Goal: Information Seeking & Learning: Check status

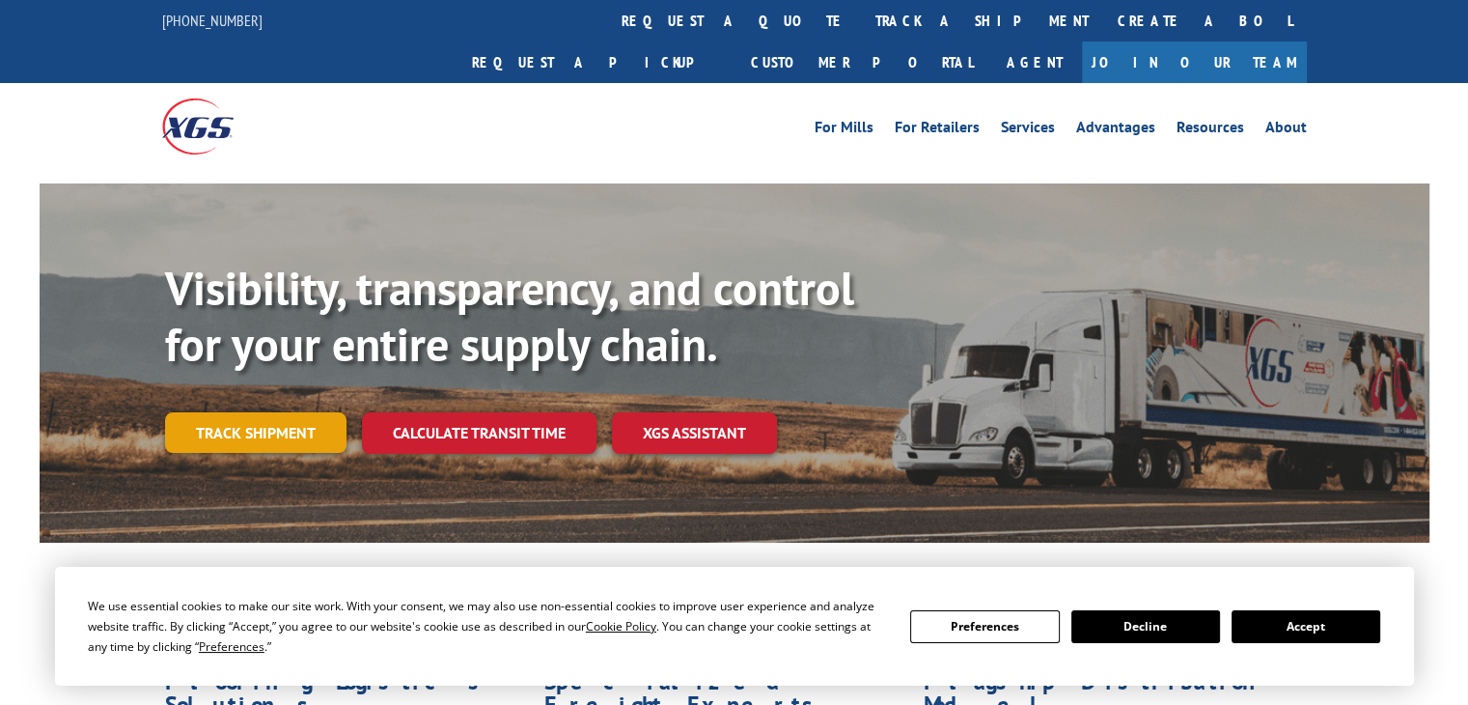
click at [300, 412] on link "Track shipment" at bounding box center [255, 432] width 181 height 41
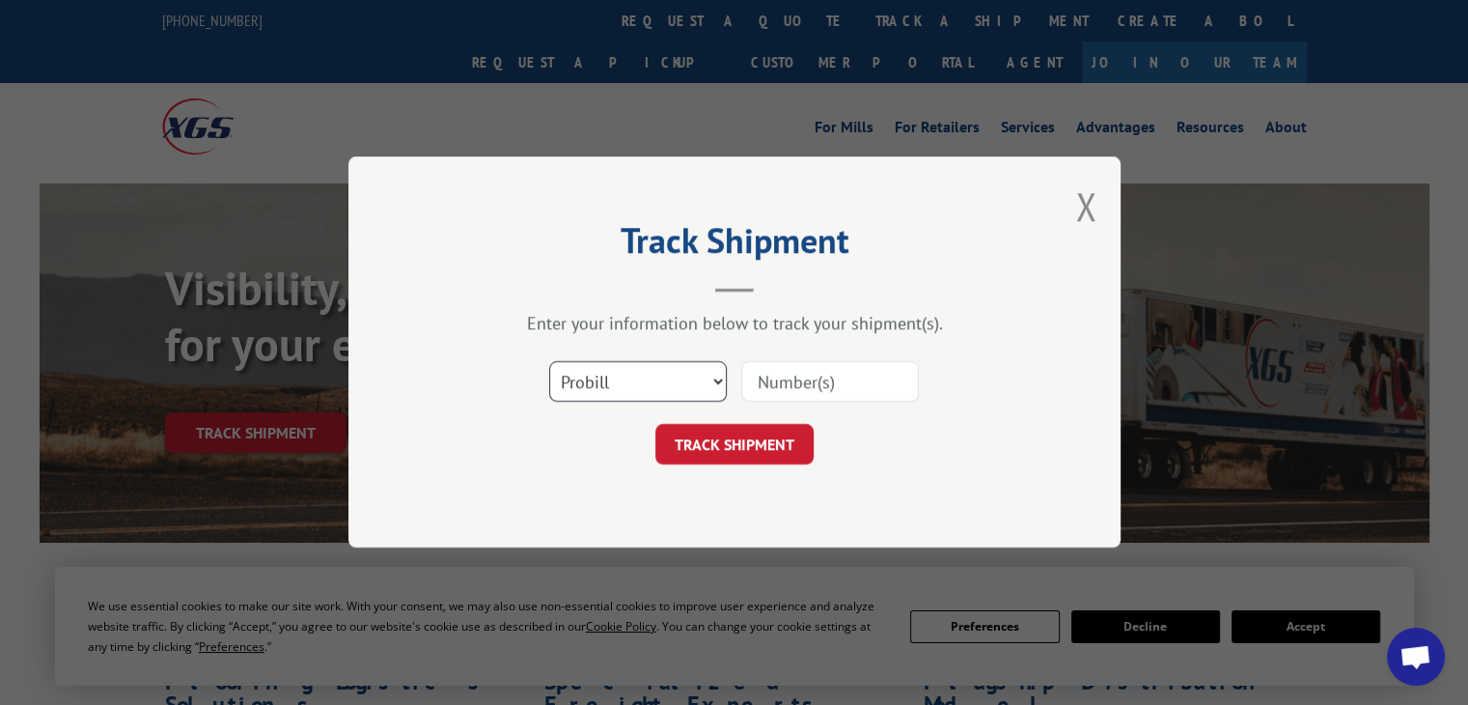
click at [671, 375] on select "Select category... Probill BOL PO" at bounding box center [638, 382] width 178 height 41
select select "bol"
click at [549, 362] on select "Select category... Probill BOL PO" at bounding box center [638, 382] width 178 height 41
click at [823, 386] on input at bounding box center [830, 382] width 178 height 41
paste input "17593086"
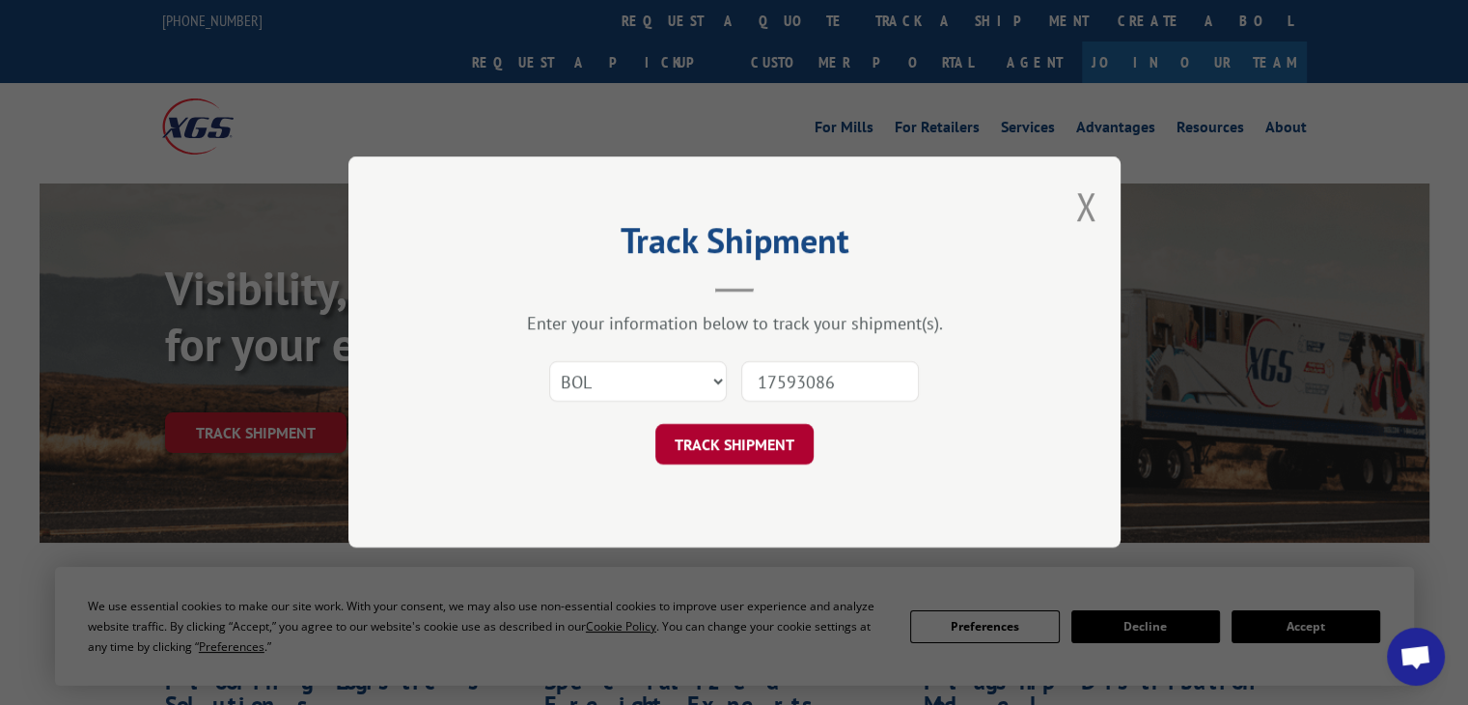
type input "17593086"
click at [766, 442] on button "TRACK SHIPMENT" at bounding box center [734, 445] width 158 height 41
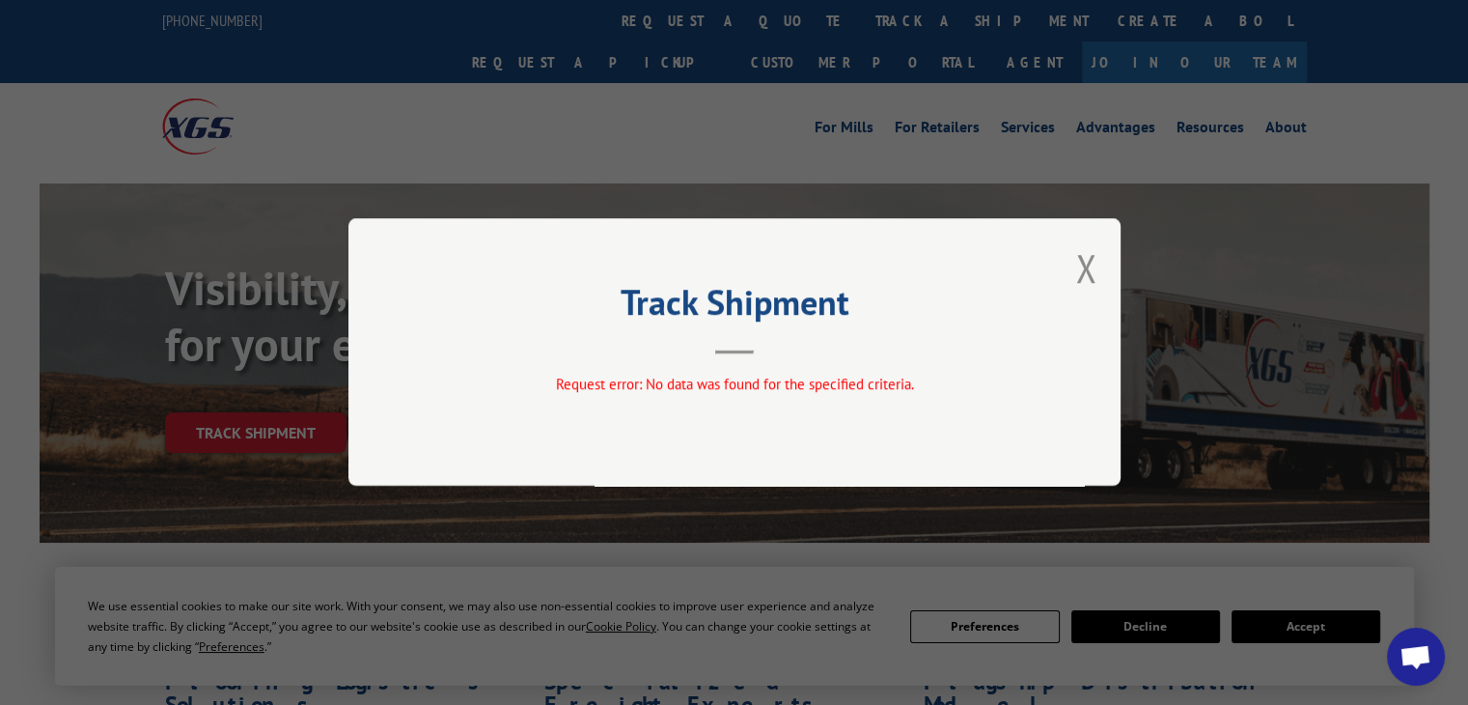
drag, startPoint x: 833, startPoint y: 233, endPoint x: 838, endPoint y: 223, distance: 10.8
click at [833, 233] on div "Track Shipment Request error: No data was found for the specified criteria." at bounding box center [734, 351] width 772 height 267
click at [824, 209] on div "Track Shipment Request error: No data was found for the specified criteria." at bounding box center [734, 352] width 1468 height 705
click at [1084, 264] on button "Close modal" at bounding box center [1085, 267] width 21 height 51
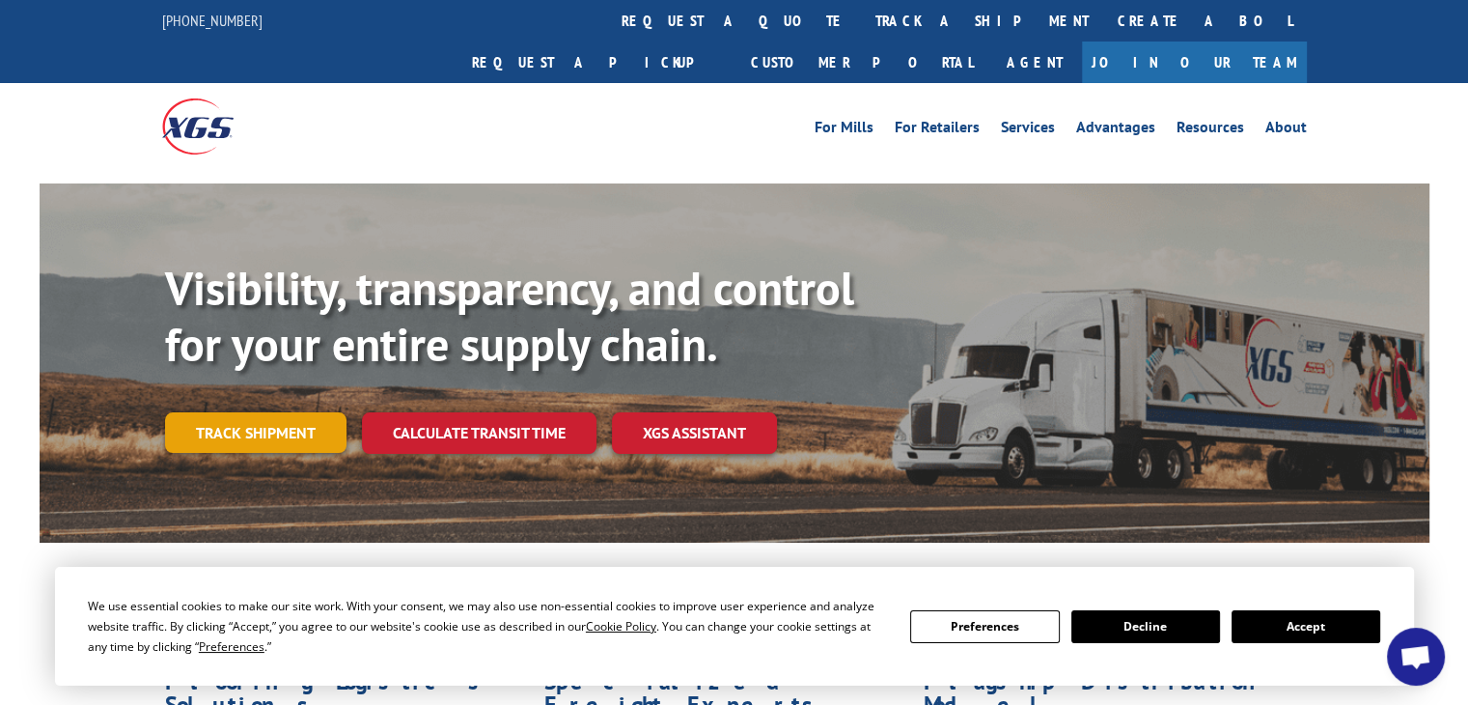
click at [288, 412] on link "Track shipment" at bounding box center [255, 432] width 181 height 41
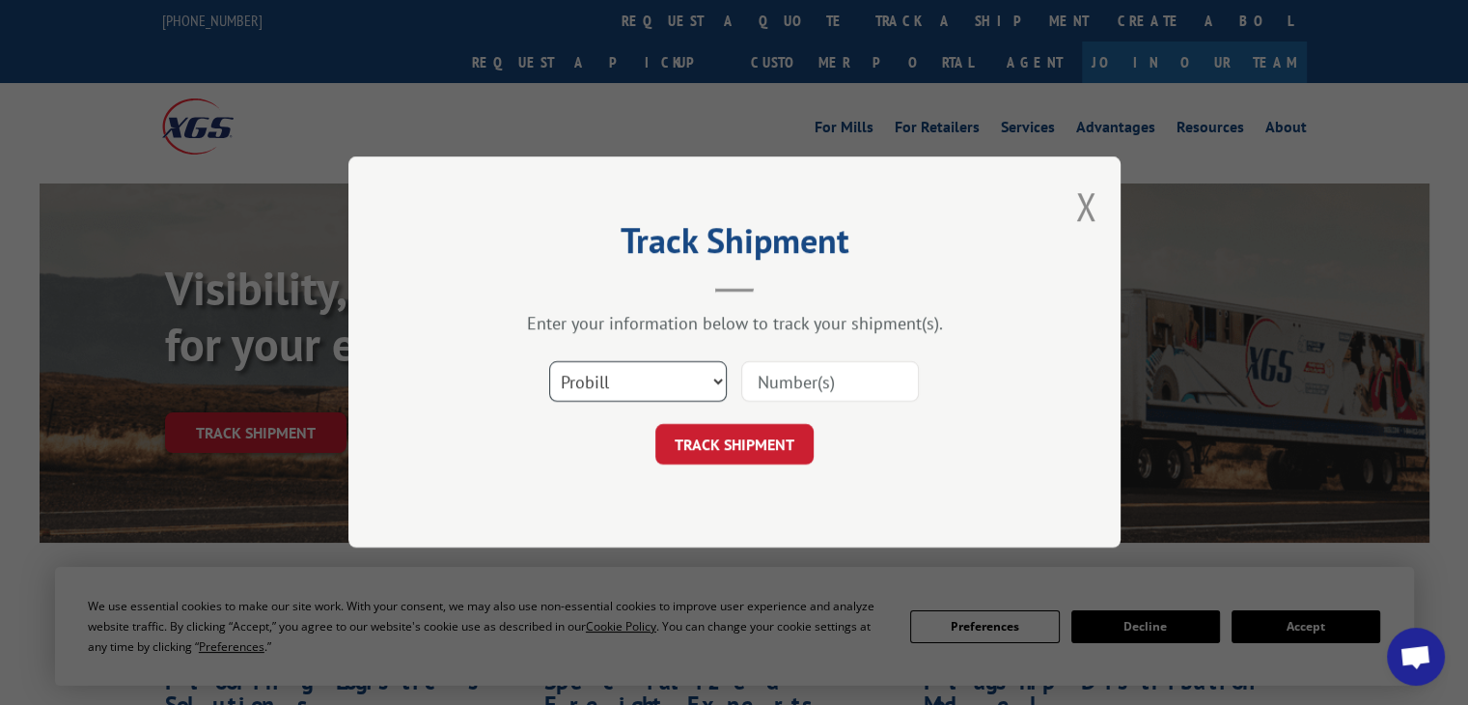
click at [626, 376] on select "Select category... Probill BOL PO" at bounding box center [638, 382] width 178 height 41
click at [827, 384] on input at bounding box center [830, 382] width 178 height 41
paste input "17593086"
type input "17593086"
click at [772, 447] on button "TRACK SHIPMENT" at bounding box center [734, 445] width 158 height 41
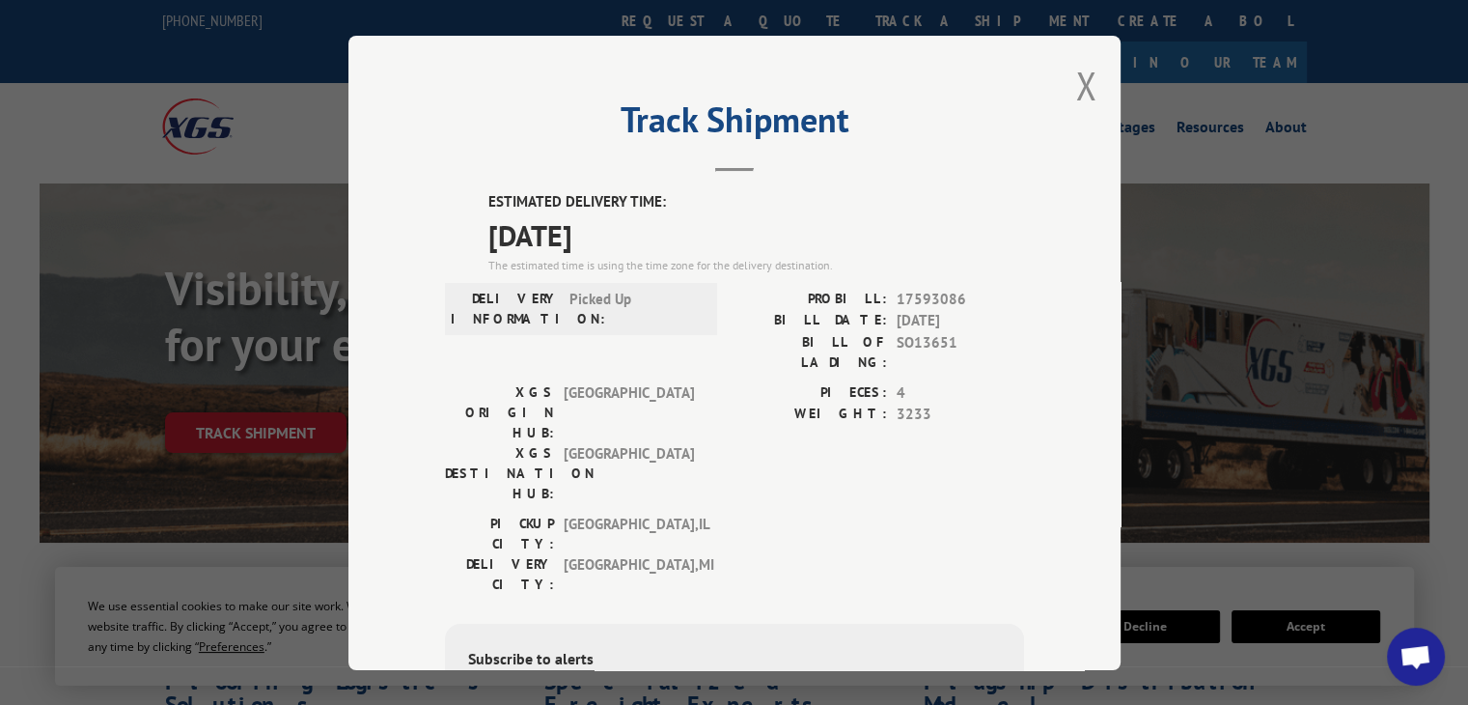
drag, startPoint x: 638, startPoint y: 237, endPoint x: 462, endPoint y: 234, distance: 175.7
click at [462, 234] on div "ESTIMATED DELIVERY TIME: [DATE] The estimated time is using the time zone for t…" at bounding box center [734, 538] width 579 height 694
copy span "[DATE]"
click at [1144, 305] on div "Track Shipment ESTIMATED DELIVERY TIME: [DATE] The estimated time is using the …" at bounding box center [734, 352] width 1468 height 705
